Goal: Transaction & Acquisition: Purchase product/service

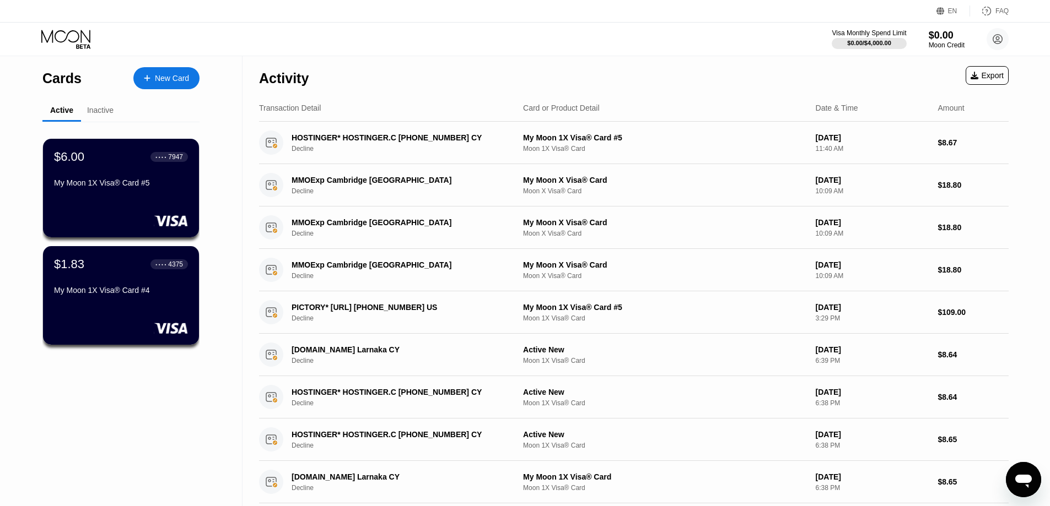
click at [943, 37] on div "$0.00" at bounding box center [946, 36] width 36 height 12
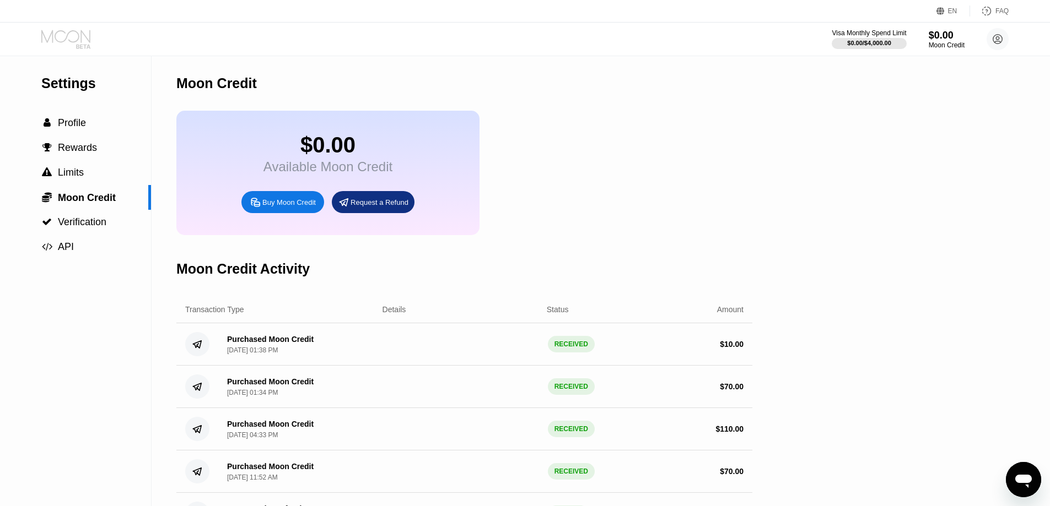
click at [82, 37] on icon at bounding box center [65, 36] width 49 height 13
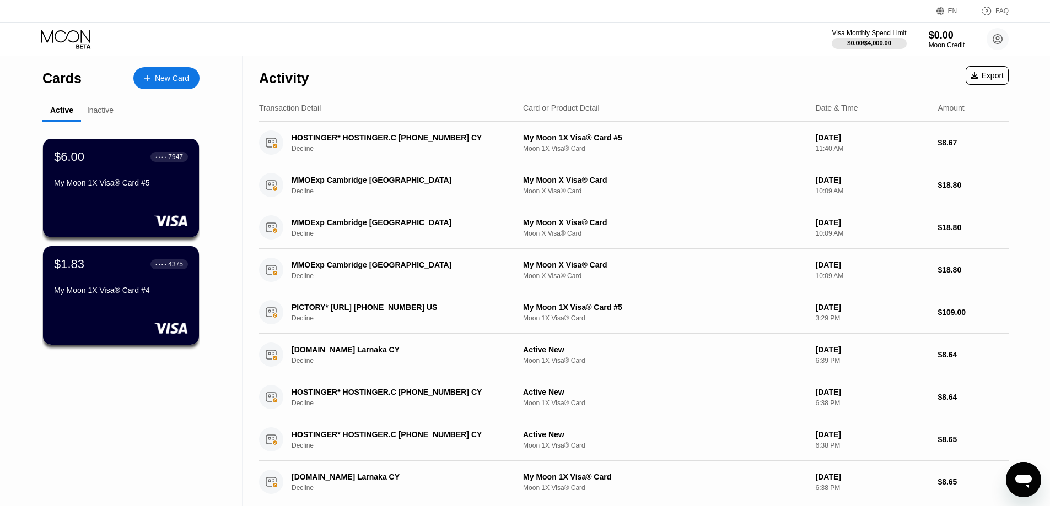
click at [180, 77] on div "New Card" at bounding box center [172, 78] width 34 height 9
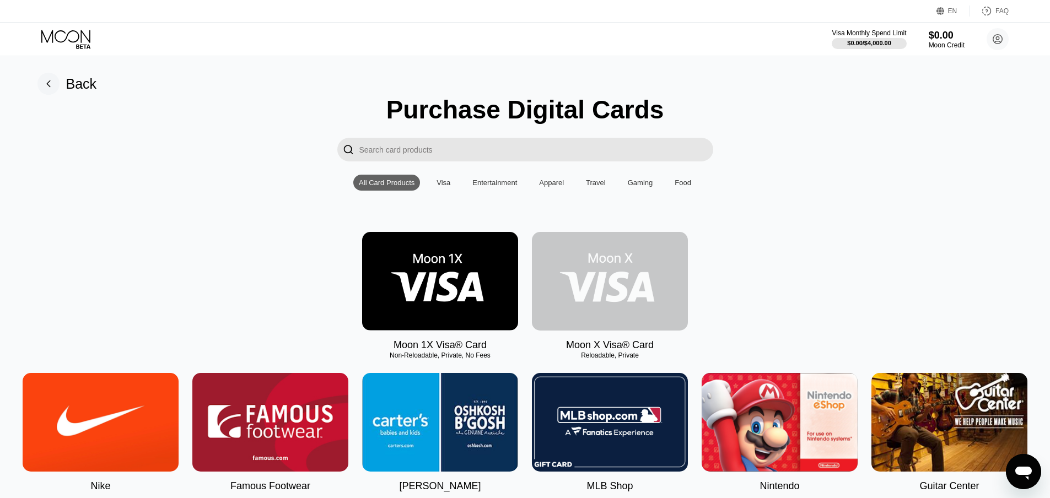
click at [597, 282] on img at bounding box center [610, 281] width 156 height 99
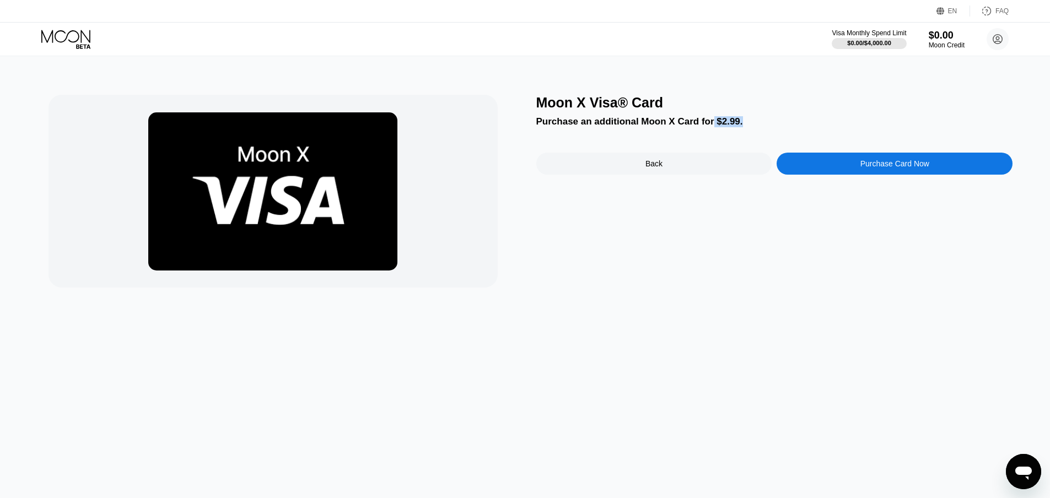
drag, startPoint x: 707, startPoint y: 123, endPoint x: 737, endPoint y: 123, distance: 29.8
click at [737, 123] on div "Purchase an additional Moon X Card for $2.99." at bounding box center [774, 121] width 477 height 11
click at [863, 166] on div "Purchase Card Now" at bounding box center [894, 163] width 69 height 9
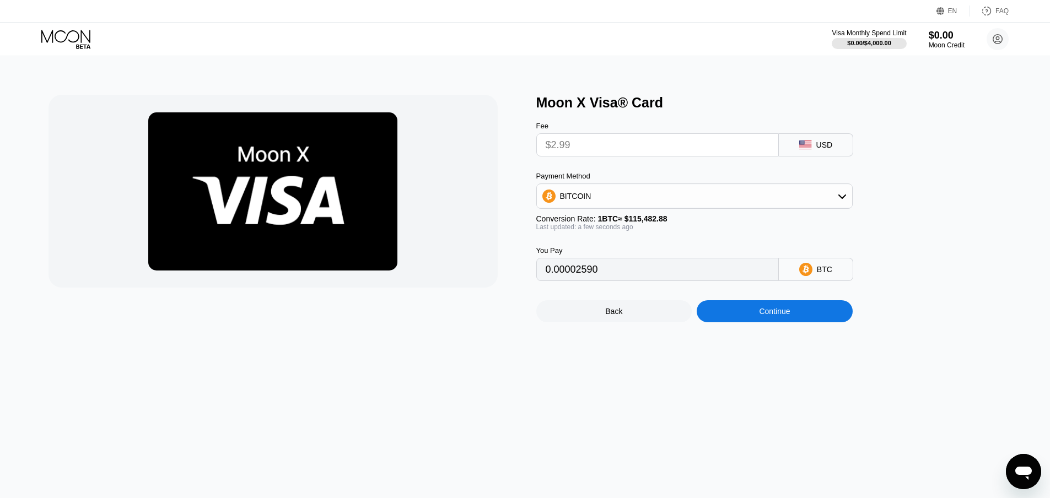
click at [729, 150] on input "$2.99" at bounding box center [657, 145] width 224 height 22
click at [646, 205] on div "BITCOIN" at bounding box center [694, 196] width 315 height 22
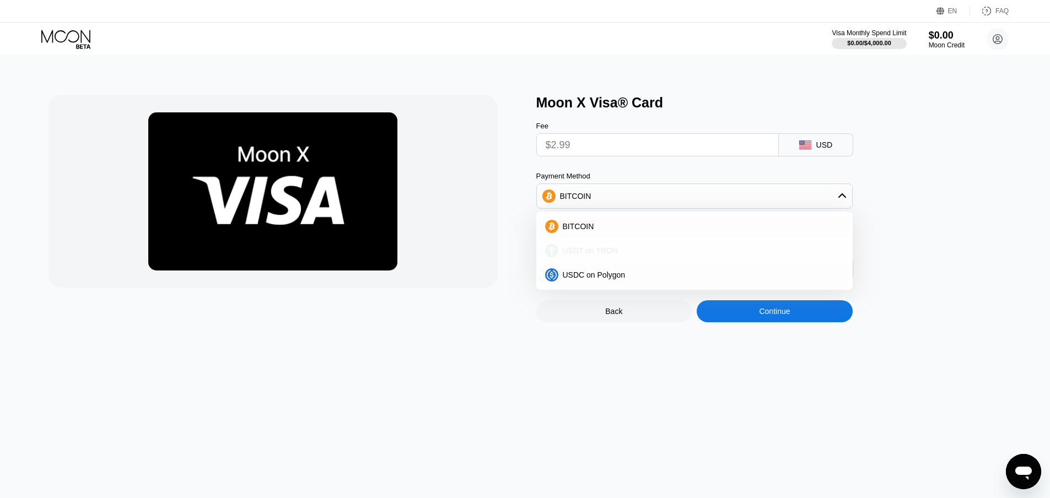
click at [578, 253] on span "USDT on TRON" at bounding box center [591, 250] width 56 height 9
type input "3.02"
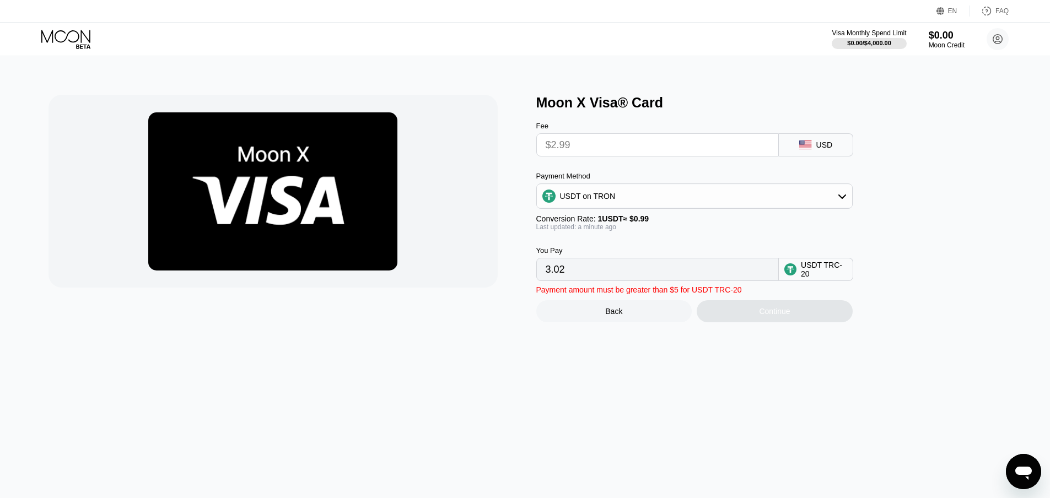
click at [605, 280] on input "3.02" at bounding box center [657, 269] width 224 height 22
drag, startPoint x: 574, startPoint y: 276, endPoint x: 539, endPoint y: 277, distance: 34.2
click at [539, 277] on div "3.02" at bounding box center [657, 269] width 242 height 23
click at [581, 280] on input "3.02" at bounding box center [657, 269] width 224 height 22
click at [707, 152] on input "$2.99" at bounding box center [657, 145] width 224 height 22
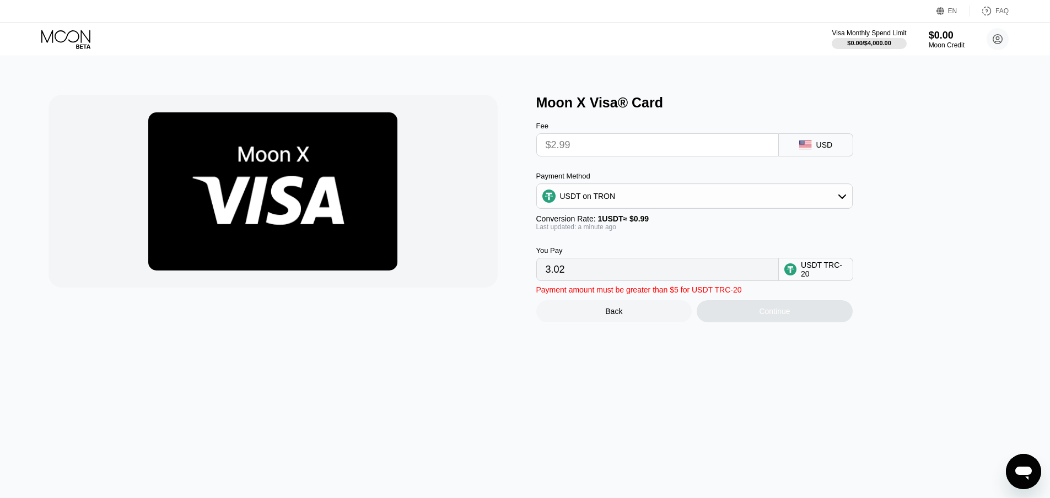
click at [656, 207] on div "USDT on TRON" at bounding box center [694, 196] width 315 height 22
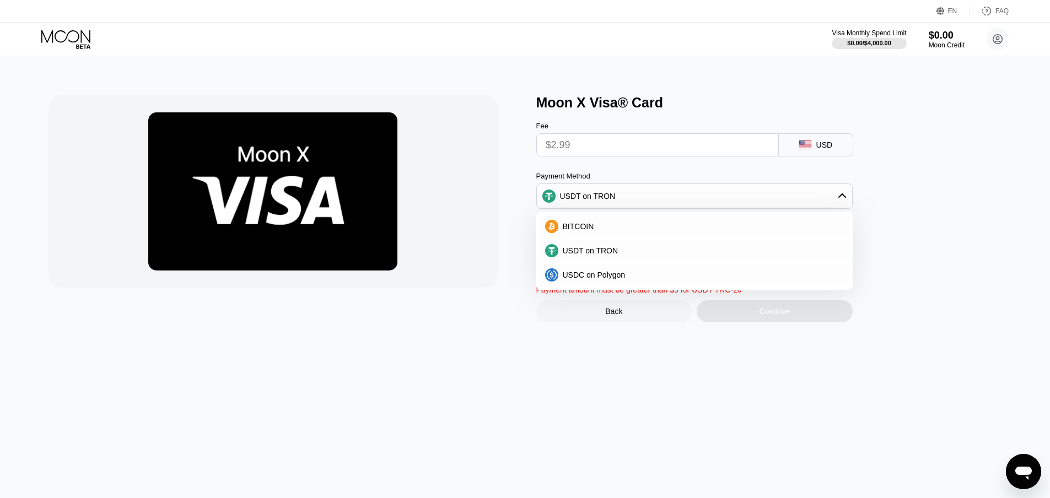
click at [656, 207] on div "USDT on TRON" at bounding box center [694, 196] width 315 height 22
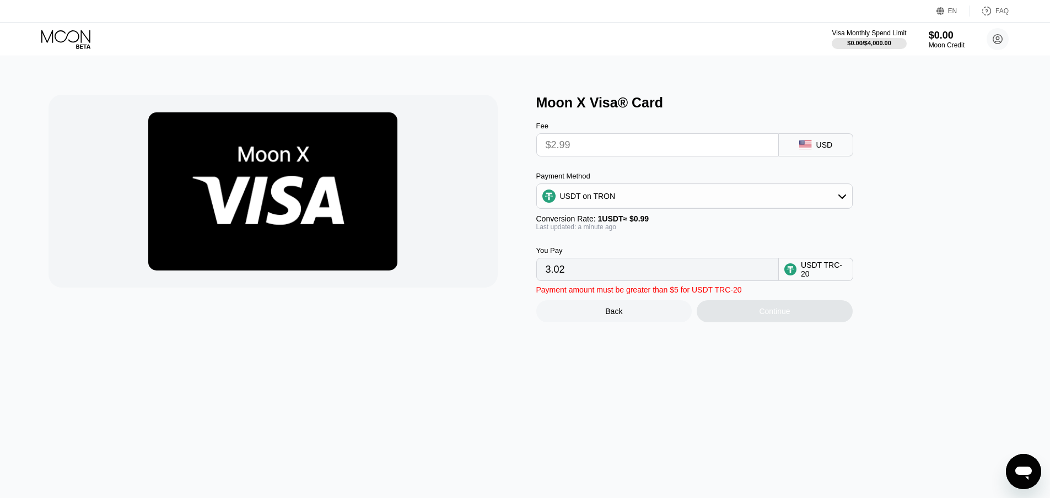
click at [591, 280] on input "3.02" at bounding box center [657, 269] width 224 height 22
click at [604, 280] on input "3.02" at bounding box center [657, 269] width 224 height 22
click at [569, 278] on input "3.02" at bounding box center [657, 269] width 224 height 22
click at [644, 280] on input "3.02" at bounding box center [657, 269] width 224 height 22
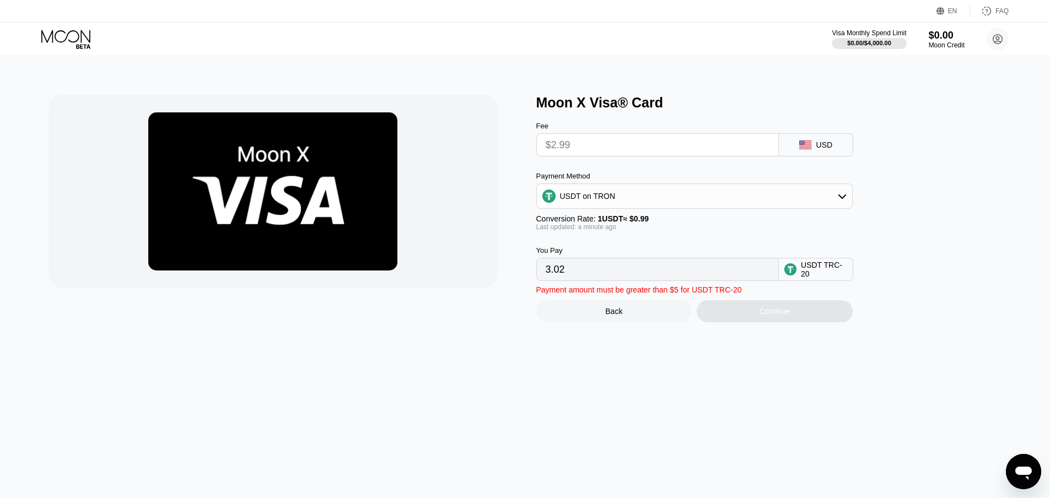
click at [561, 278] on input "3.02" at bounding box center [657, 269] width 224 height 22
click at [568, 278] on input "3.02" at bounding box center [657, 269] width 224 height 22
click at [819, 146] on div "USD" at bounding box center [824, 144] width 17 height 9
click at [700, 195] on div "USDT on TRON" at bounding box center [694, 196] width 315 height 22
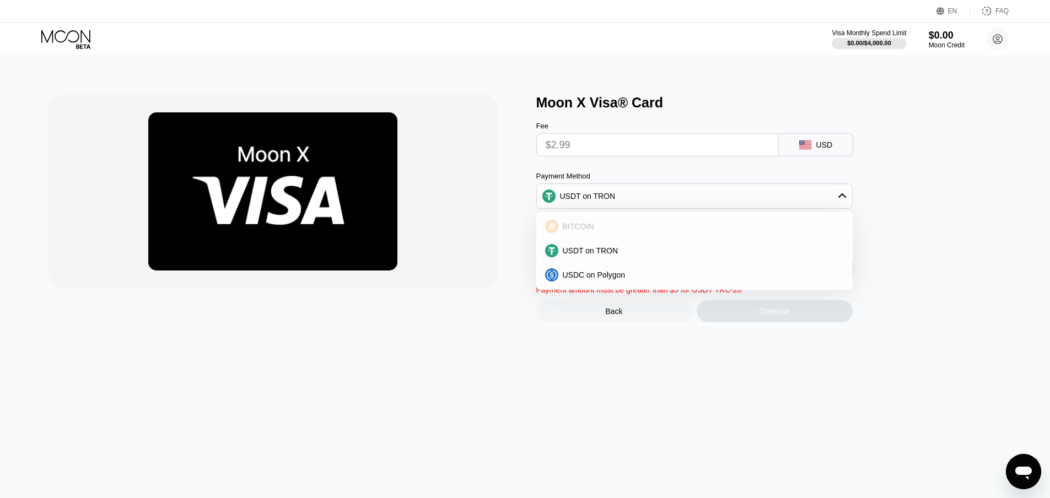
click at [684, 228] on div "BITCOIN" at bounding box center [700, 226] width 285 height 9
type input "0.00002590"
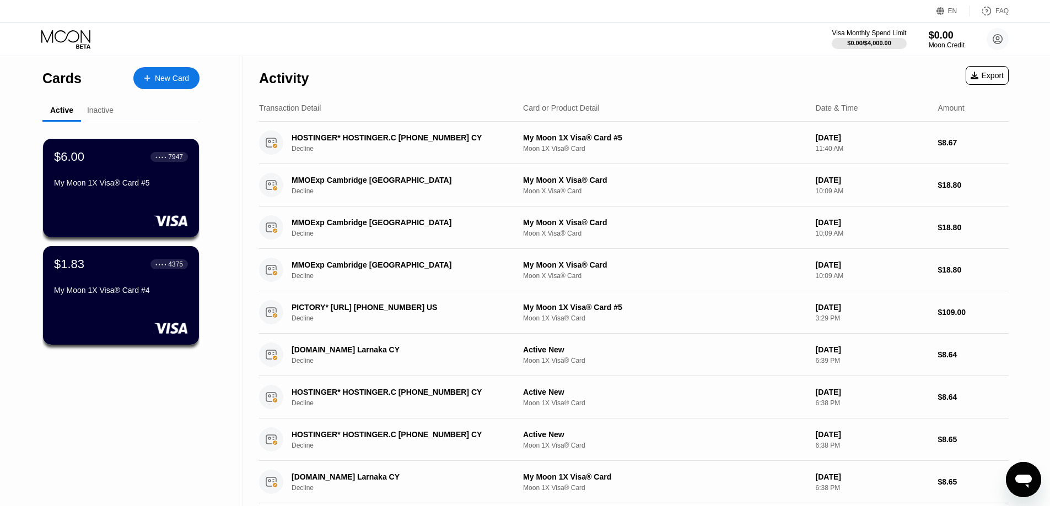
click at [165, 67] on div "Cards New Card" at bounding box center [120, 75] width 157 height 39
click at [163, 74] on div "New Card" at bounding box center [172, 78] width 34 height 9
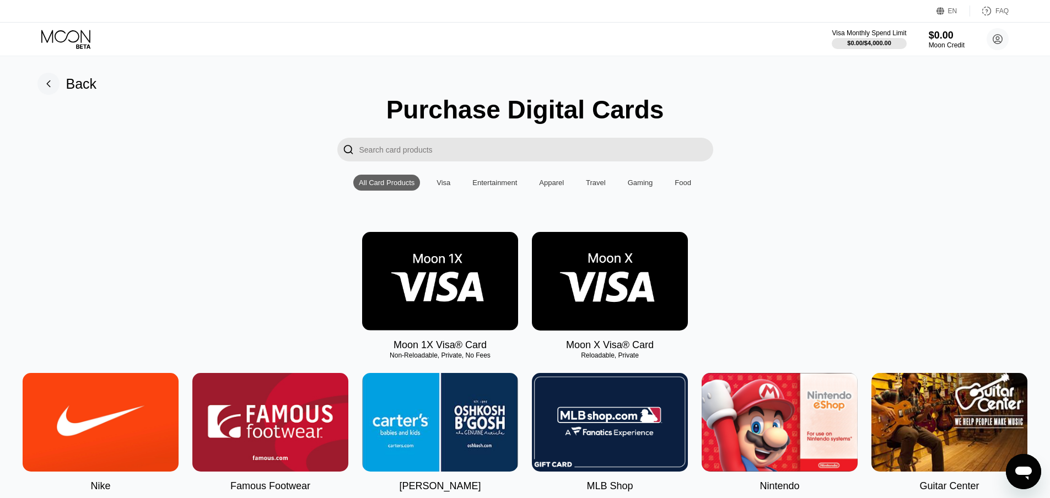
click at [471, 292] on img at bounding box center [440, 281] width 156 height 99
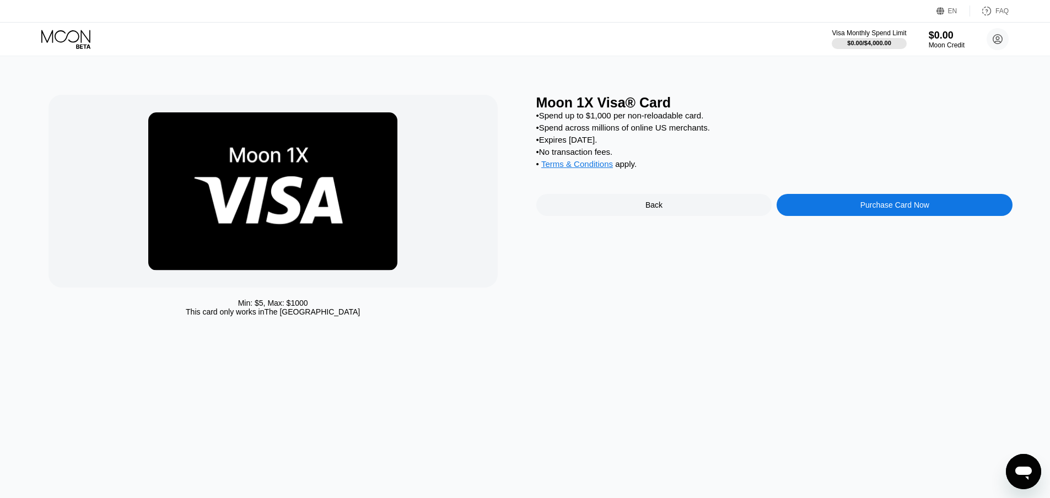
click at [931, 216] on div "Purchase Card Now" at bounding box center [894, 205] width 236 height 22
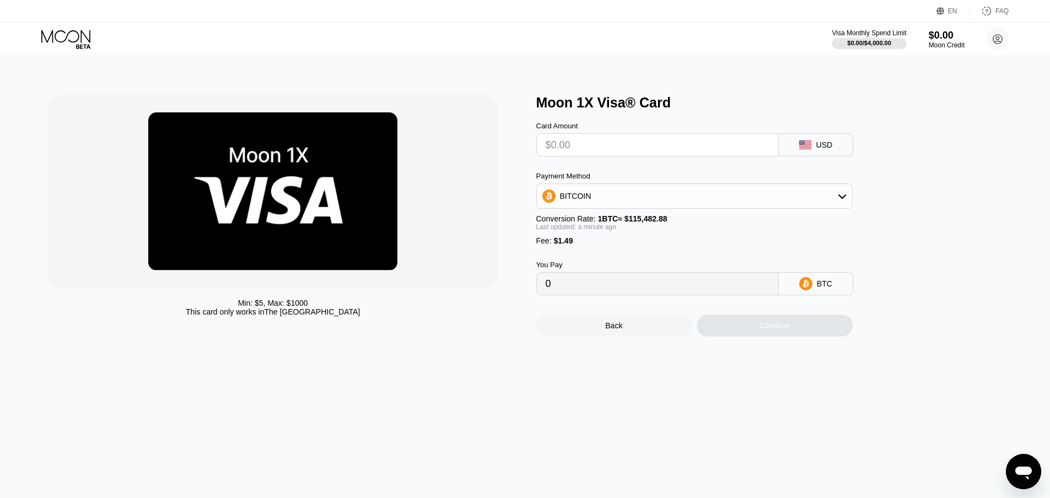
drag, startPoint x: 592, startPoint y: 293, endPoint x: 518, endPoint y: 289, distance: 73.4
click at [518, 289] on div "Min: $ 5 , Max: $ 1000 This card only works in The United States Moon 1X Visa® …" at bounding box center [524, 216] width 953 height 242
click at [593, 282] on div "0" at bounding box center [657, 283] width 242 height 23
click at [636, 201] on div "BITCOIN" at bounding box center [694, 196] width 315 height 22
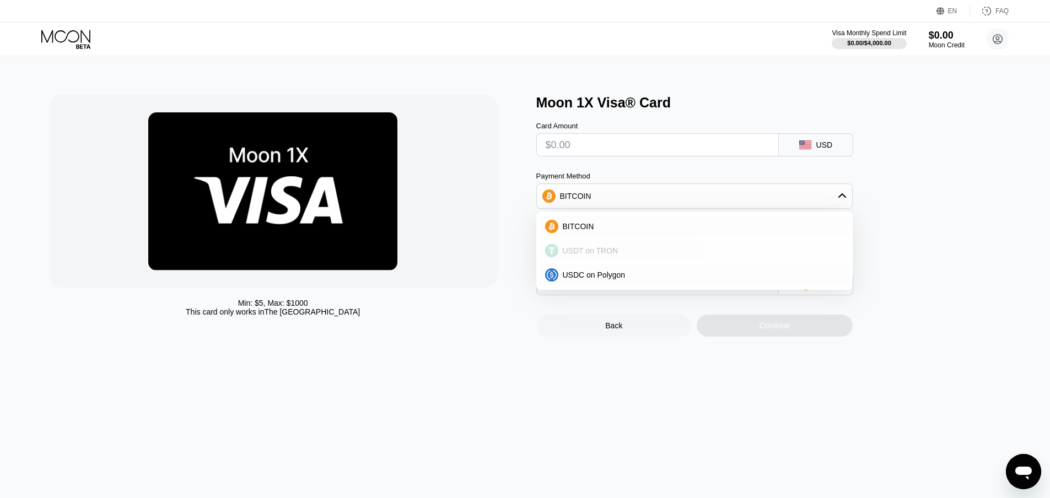
click at [592, 249] on div "USDT on TRON" at bounding box center [694, 251] width 310 height 22
type input "0.00"
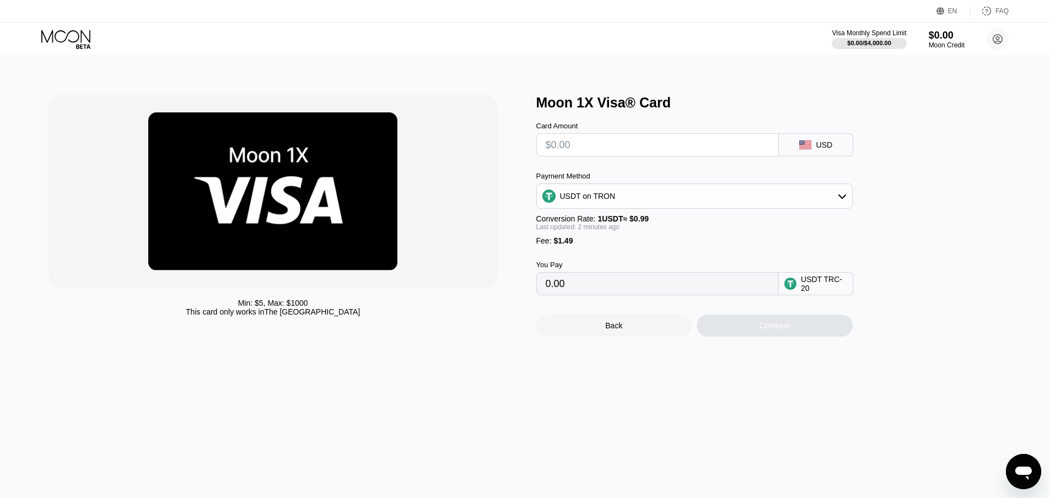
click at [578, 293] on input "0.00" at bounding box center [657, 284] width 224 height 22
click at [563, 294] on input "0.00" at bounding box center [657, 284] width 224 height 22
click at [556, 295] on input "0.00" at bounding box center [657, 284] width 224 height 22
click at [762, 329] on div "Continue" at bounding box center [774, 326] width 156 height 22
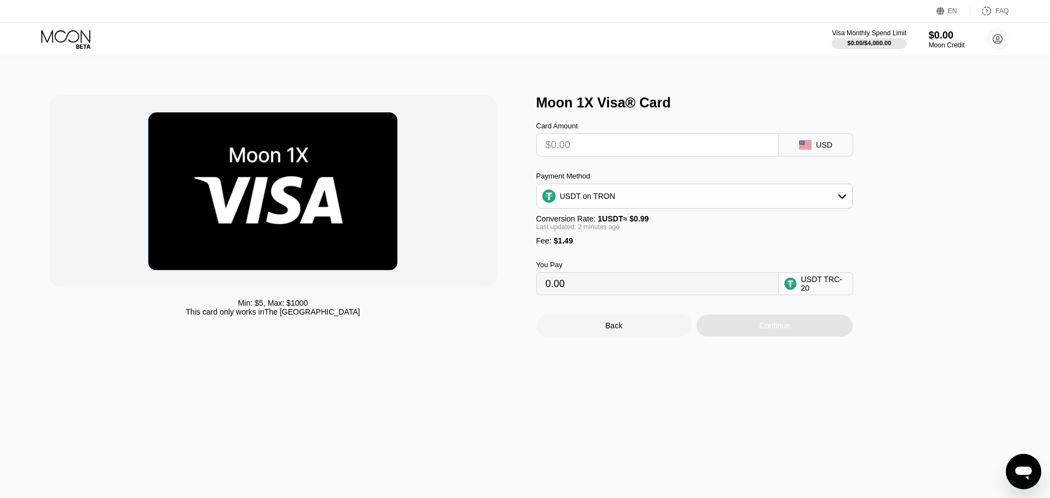
click at [667, 172] on div "Card Amount USD Payment Method USDT on TRON Conversion Rate: 1 USDT ≈ $0.99 Las…" at bounding box center [712, 203] width 353 height 185
click at [623, 149] on input "text" at bounding box center [657, 145] width 224 height 22
click at [598, 220] on span "1 USDT ≈ $0.99" at bounding box center [623, 218] width 51 height 9
click at [613, 153] on input "text" at bounding box center [657, 145] width 224 height 22
type input "$1"
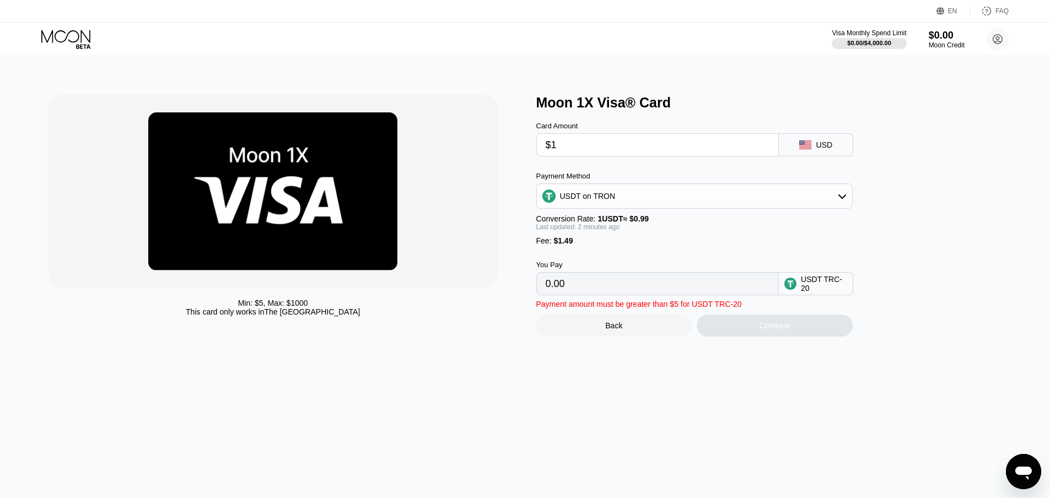
type input "2.52"
type input "$11"
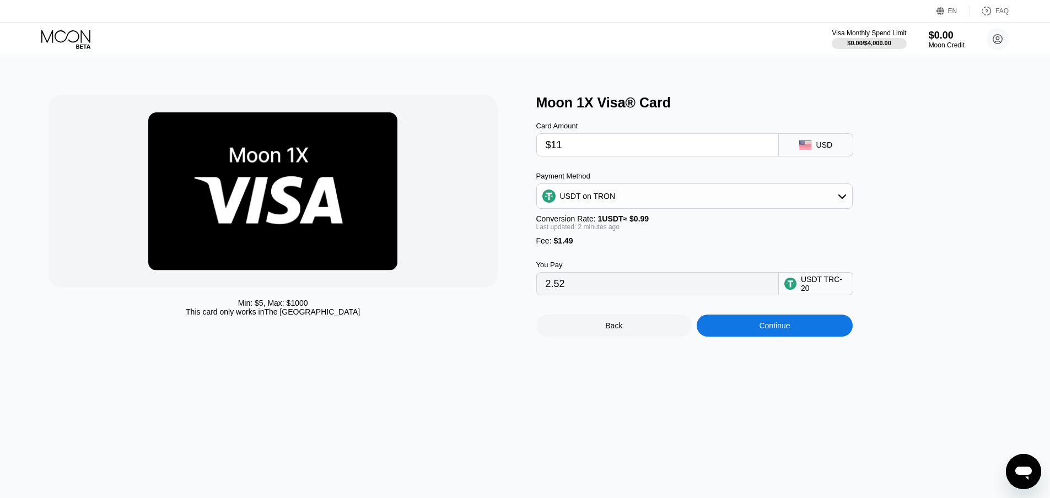
type input "12.62"
type input "$118"
type input "120.70"
click at [652, 263] on div "You Pay 120.70 USDT TRC-20" at bounding box center [712, 270] width 353 height 50
drag, startPoint x: 573, startPoint y: 151, endPoint x: 551, endPoint y: 148, distance: 22.3
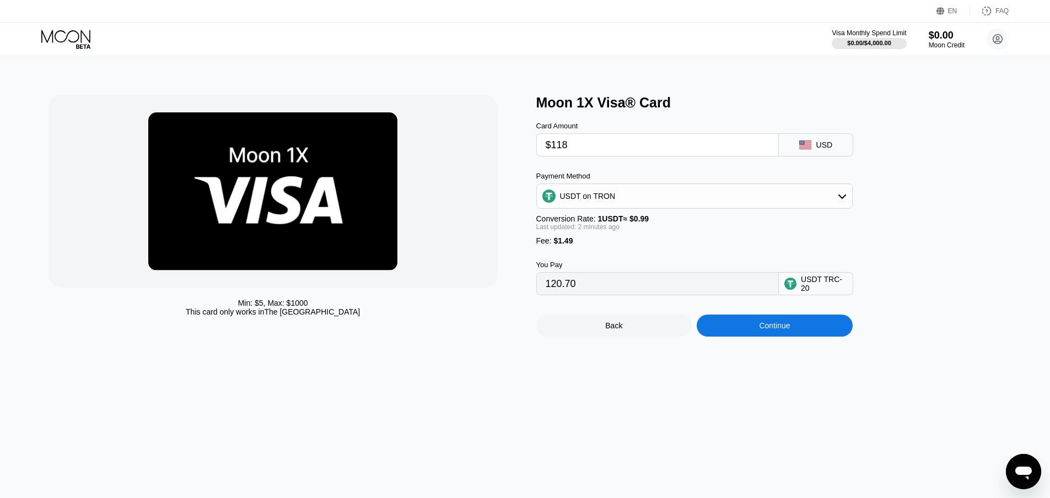
click at [551, 148] on input "$118" at bounding box center [657, 145] width 224 height 22
type input "$78"
type input "80.29"
type input "$78"
